Goal: Find contact information: Find contact information

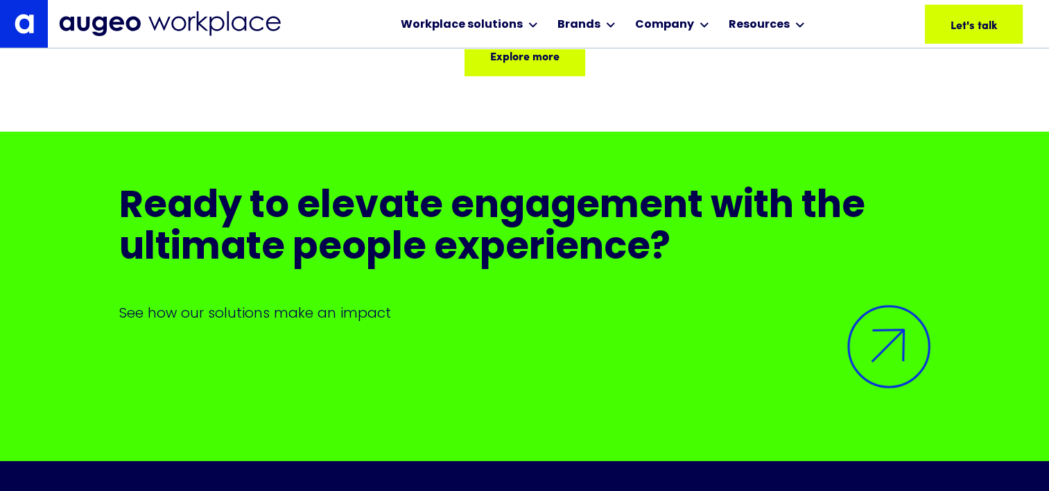
scroll to position [9384, 0]
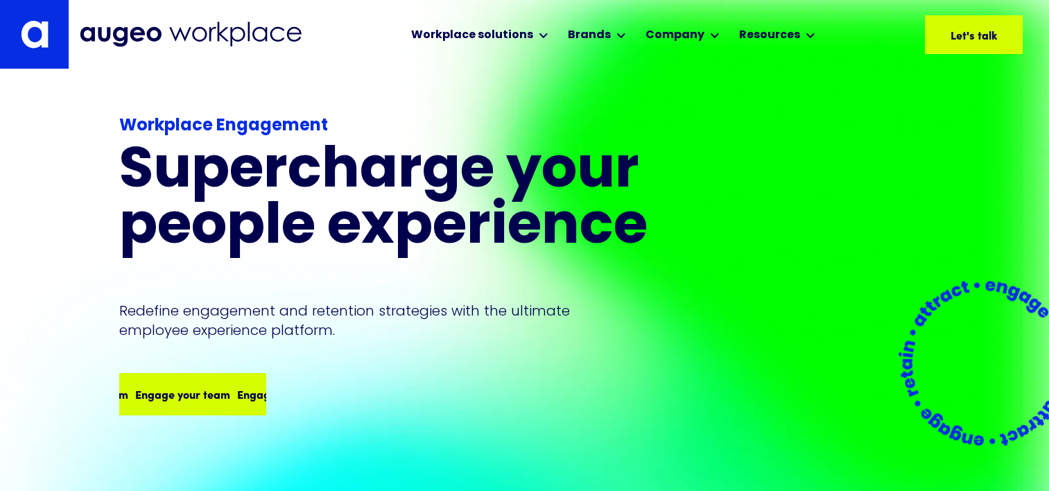
click at [189, 391] on div "Engage your team Engage your team Engage your team Engage your team" at bounding box center [223, 393] width 408 height 17
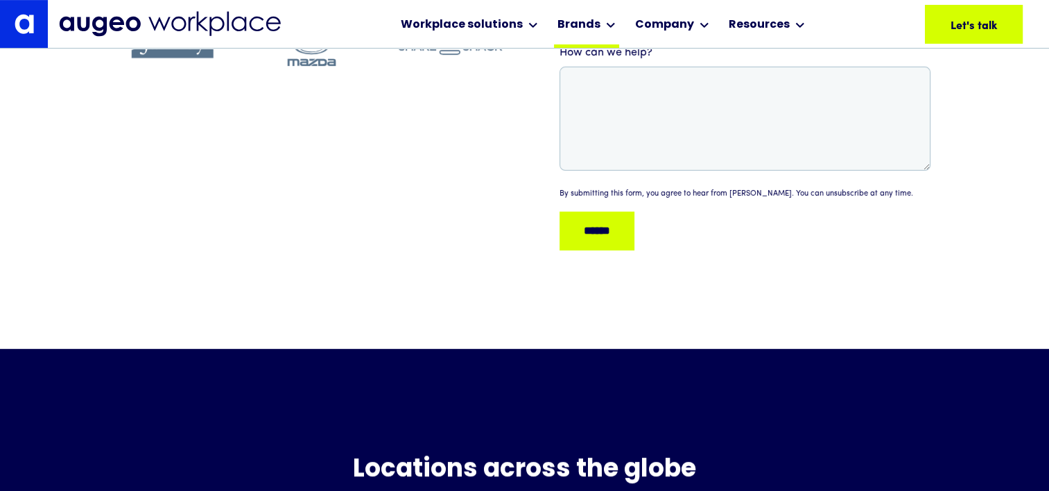
scroll to position [488, 0]
